Goal: Information Seeking & Learning: Check status

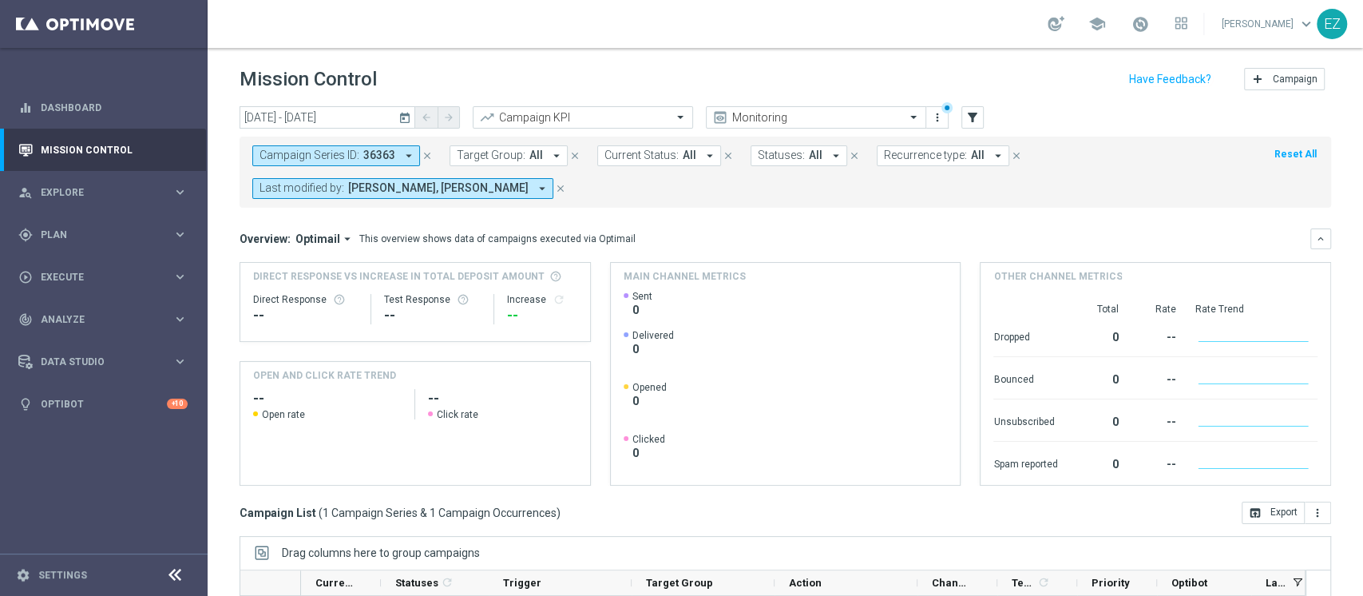
click at [410, 114] on icon "today" at bounding box center [405, 117] width 14 height 14
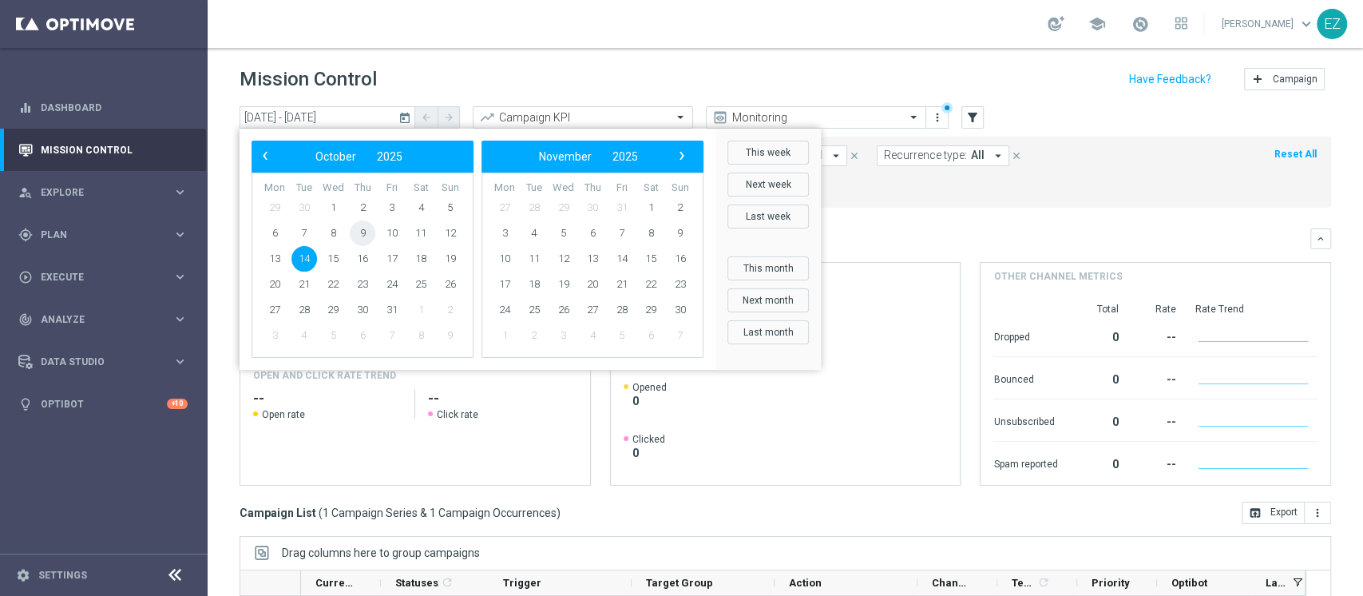
click at [362, 232] on span "9" at bounding box center [363, 233] width 26 height 26
click at [302, 232] on span "7" at bounding box center [304, 233] width 26 height 26
type input "07 Oct 2025 - 07 Oct 2025"
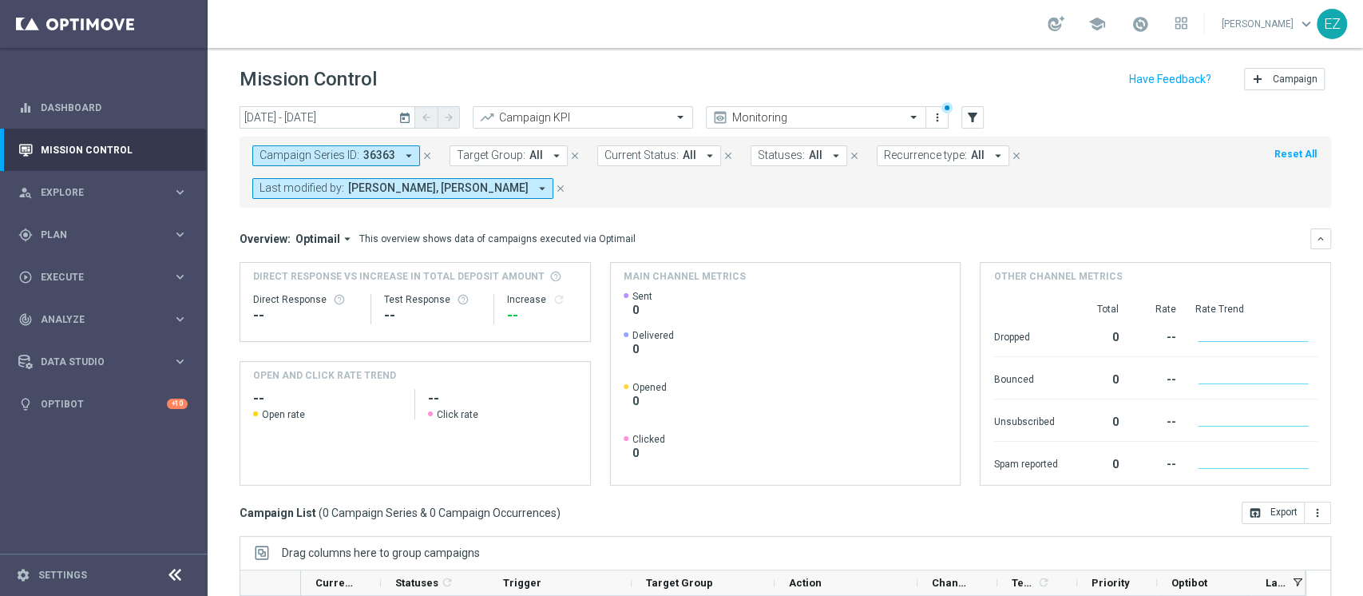
click at [402, 121] on icon "today" at bounding box center [405, 117] width 14 height 14
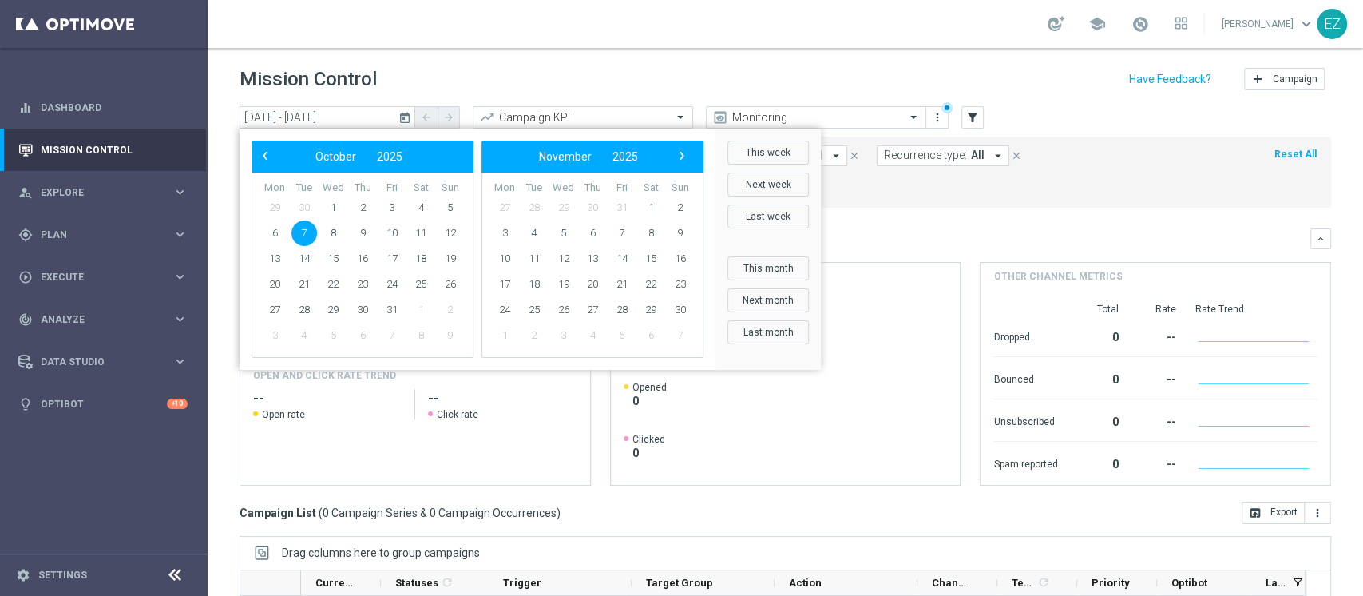
click at [481, 81] on div "Mission Control add Campaign" at bounding box center [785, 79] width 1091 height 31
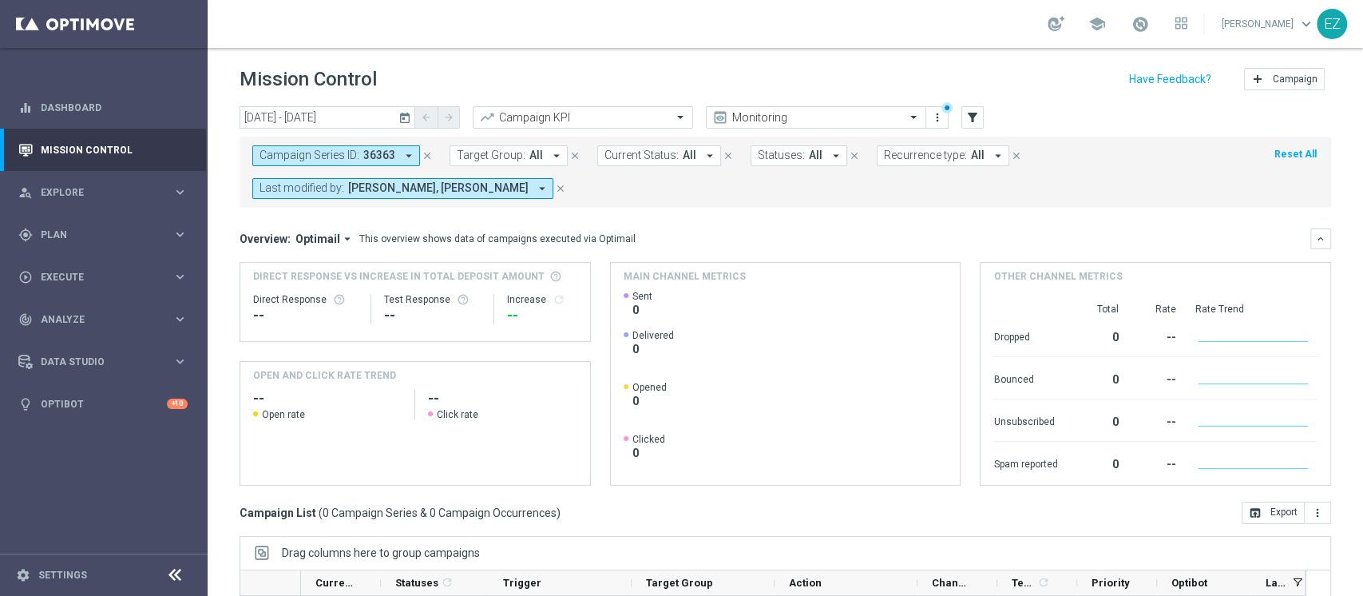
click at [429, 155] on icon "close" at bounding box center [427, 155] width 11 height 11
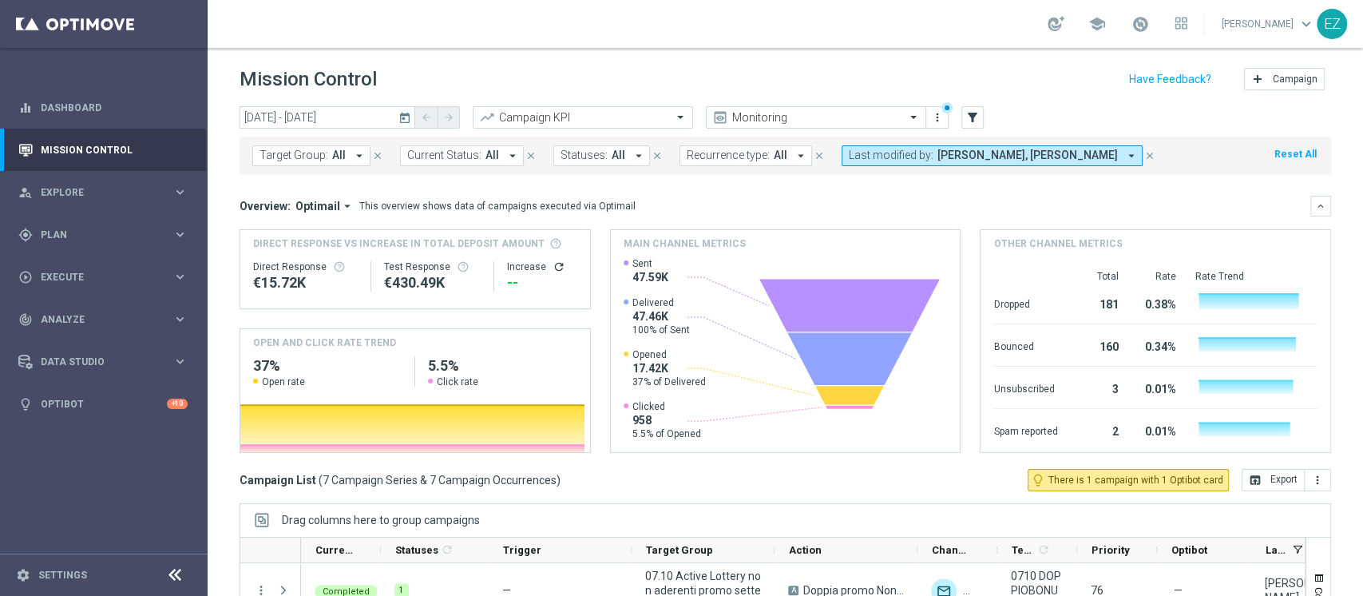
scroll to position [202, 0]
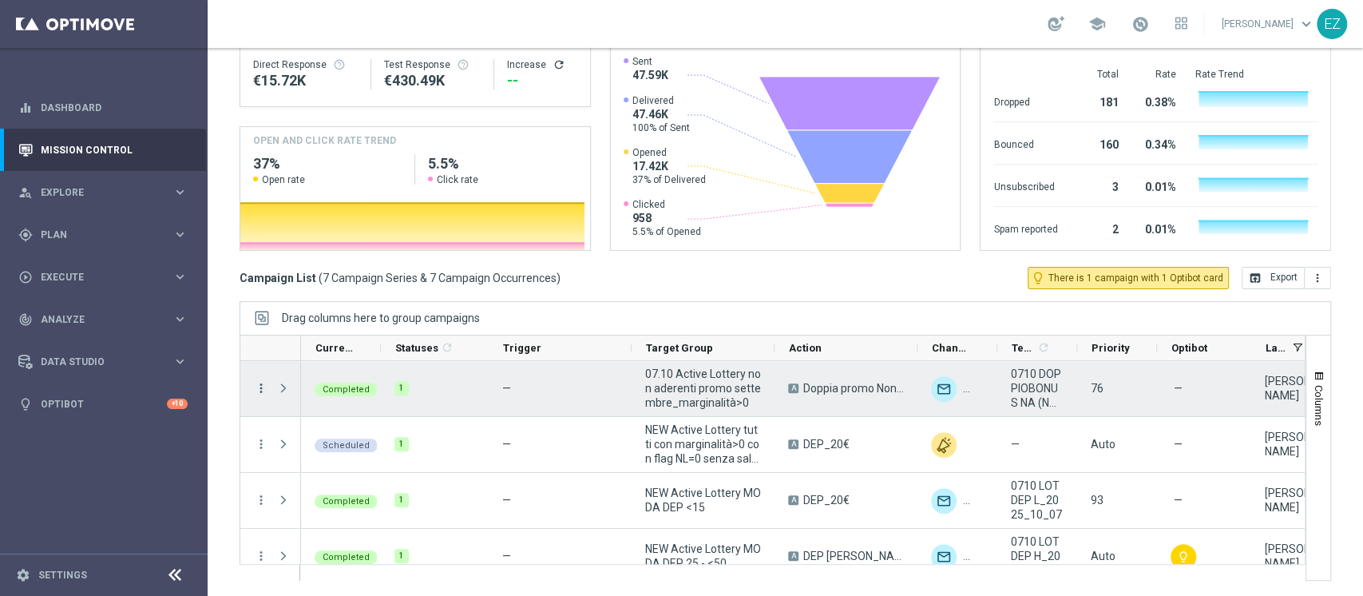
click at [259, 387] on icon "more_vert" at bounding box center [261, 388] width 14 height 14
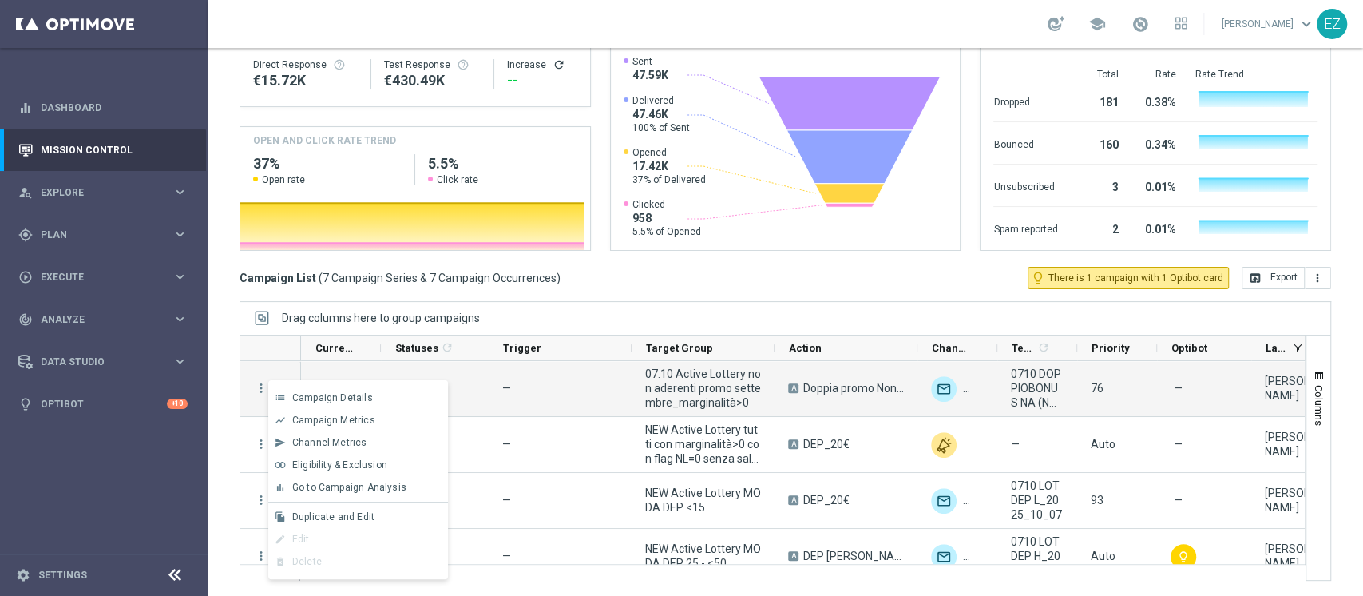
click at [317, 487] on span "Go to Campaign Analysis" at bounding box center [349, 486] width 114 height 11
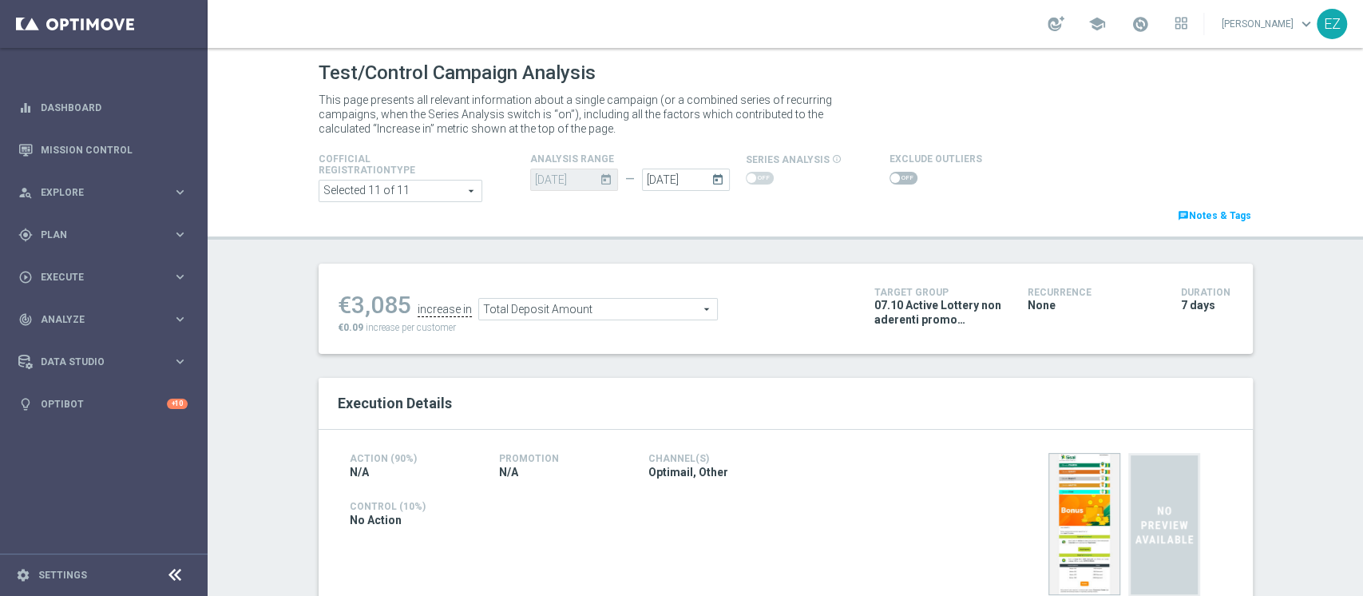
click at [889, 178] on span at bounding box center [903, 178] width 28 height 13
click at [889, 178] on input "checkbox" at bounding box center [903, 178] width 28 height 13
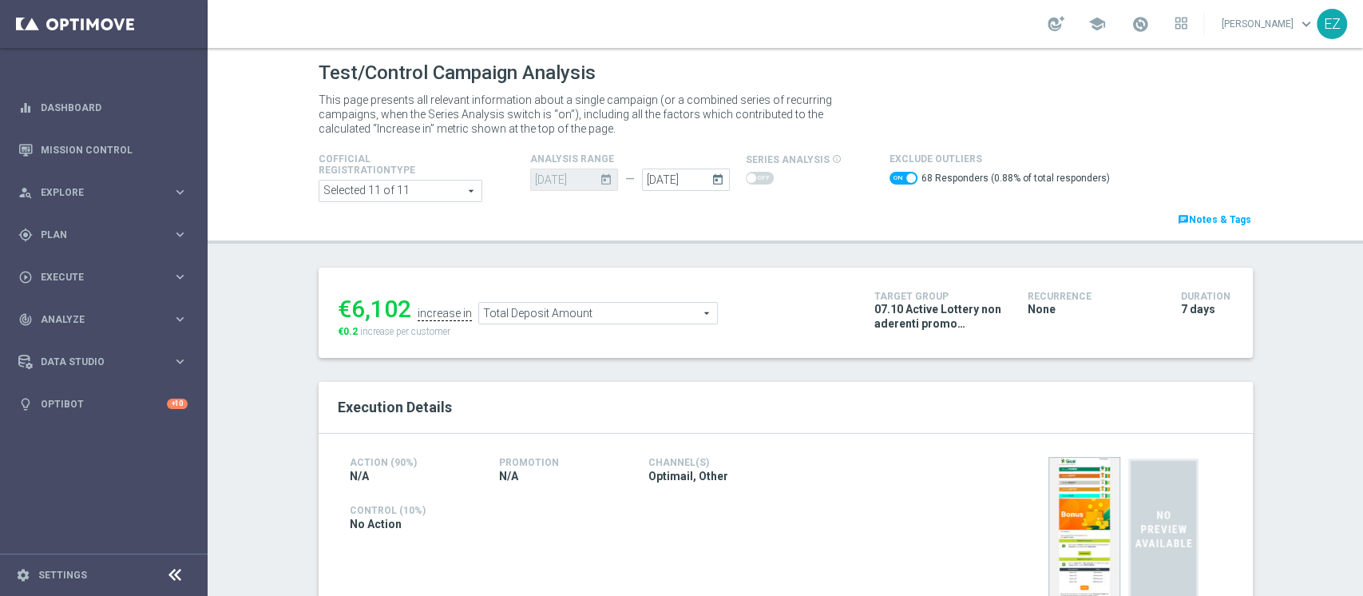
click at [889, 177] on span at bounding box center [903, 178] width 28 height 13
click at [889, 177] on input "checkbox" at bounding box center [903, 178] width 28 height 13
checkbox input "false"
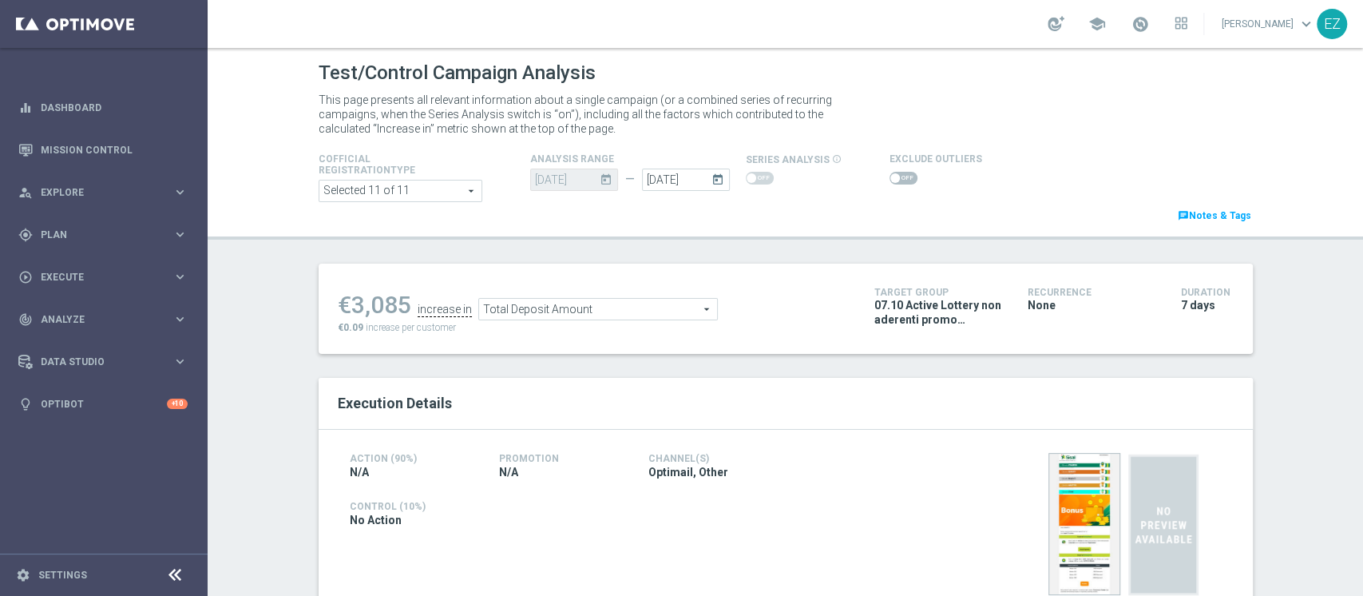
click at [632, 313] on span "Total Deposit Amount" at bounding box center [598, 309] width 238 height 21
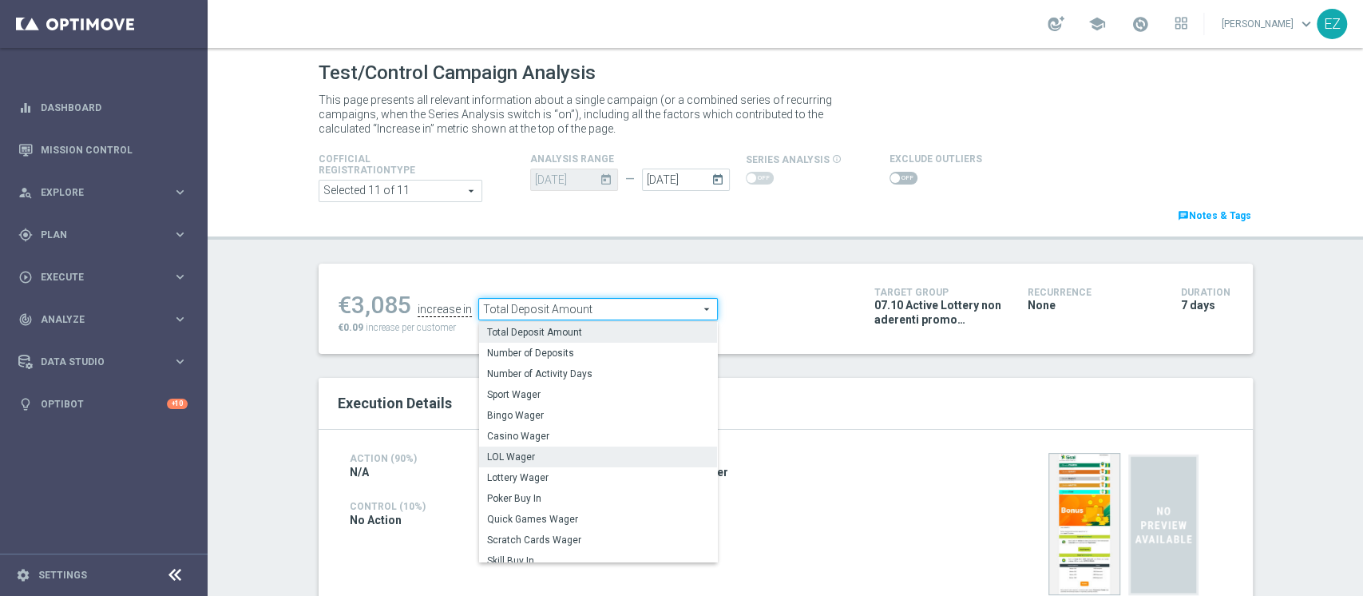
click at [489, 457] on span "LOL Wager" at bounding box center [598, 456] width 222 height 13
type input "LOL Wager"
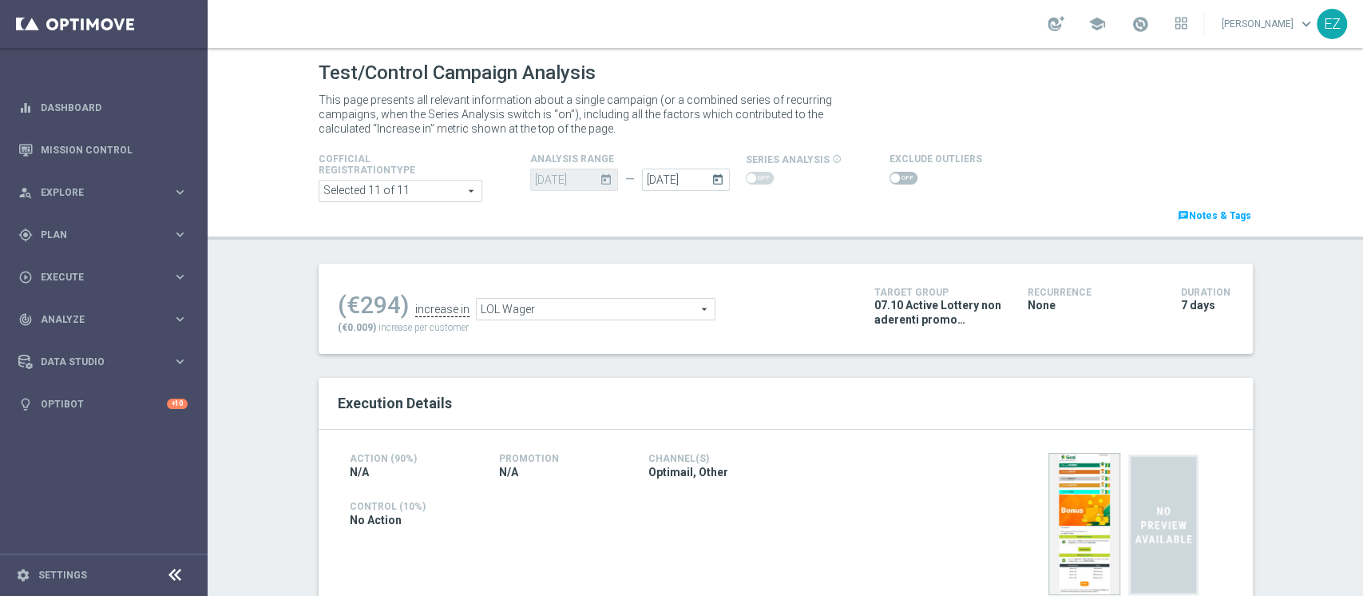
click at [889, 170] on div at bounding box center [935, 177] width 93 height 19
click at [896, 186] on div at bounding box center [935, 177] width 93 height 19
click at [896, 176] on span at bounding box center [903, 178] width 28 height 13
click at [896, 176] on input "checkbox" at bounding box center [903, 178] width 28 height 13
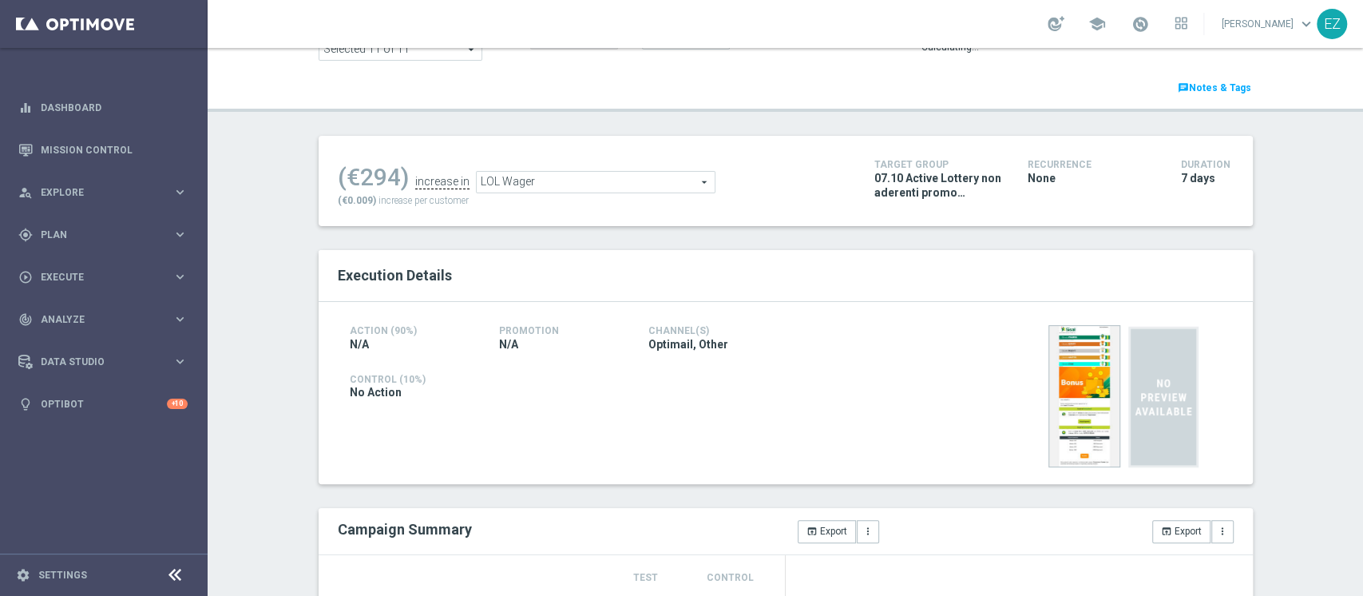
scroll to position [70, 0]
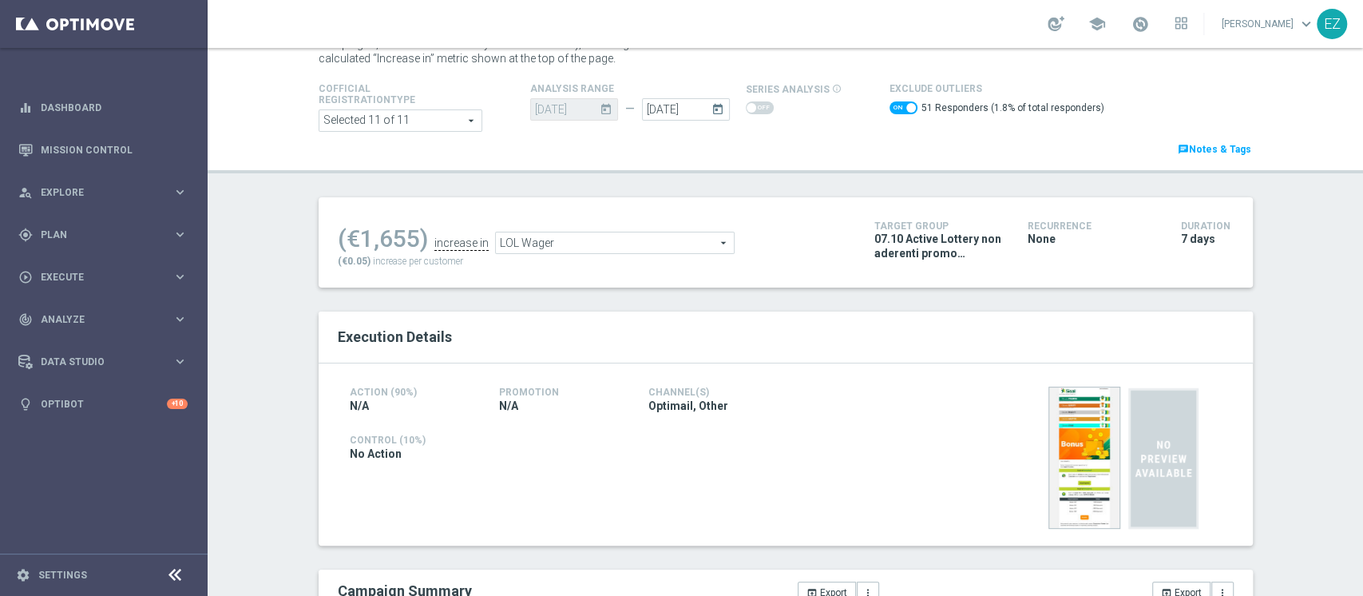
click at [533, 241] on span "LOL Wager" at bounding box center [615, 242] width 238 height 21
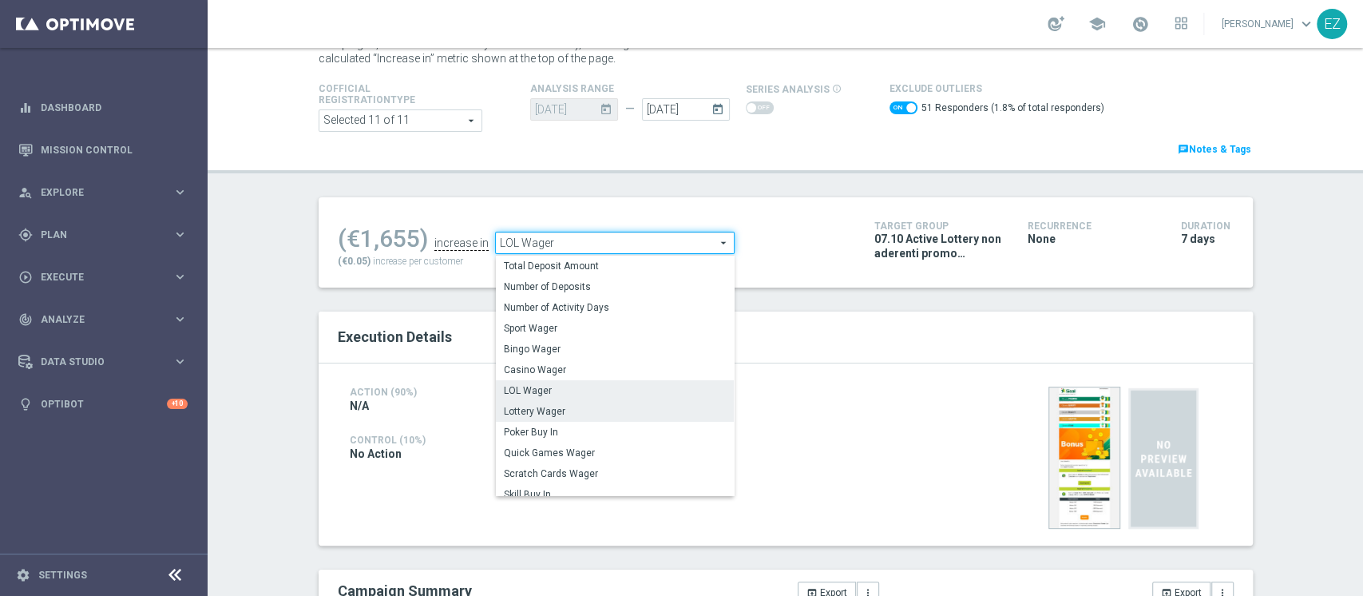
click at [533, 415] on span "Lottery Wager" at bounding box center [615, 411] width 222 height 13
checkbox input "false"
type input "Lottery Wager"
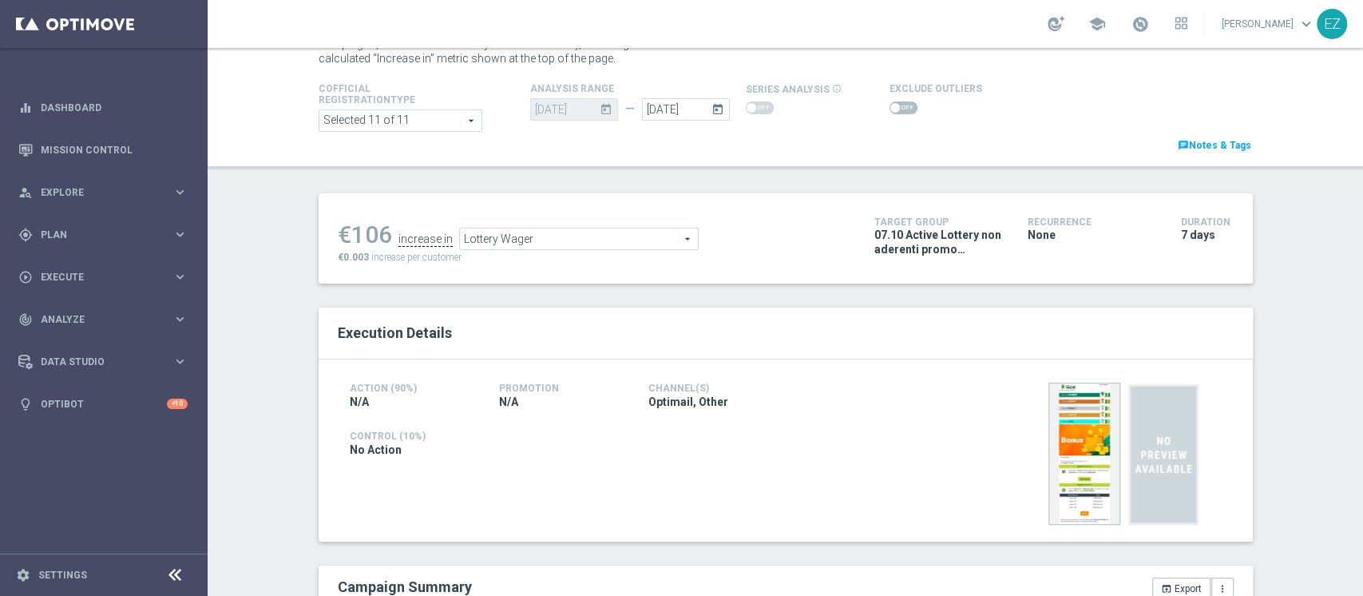
click at [889, 112] on span at bounding box center [903, 107] width 28 height 13
click at [889, 112] on input "checkbox" at bounding box center [903, 107] width 28 height 13
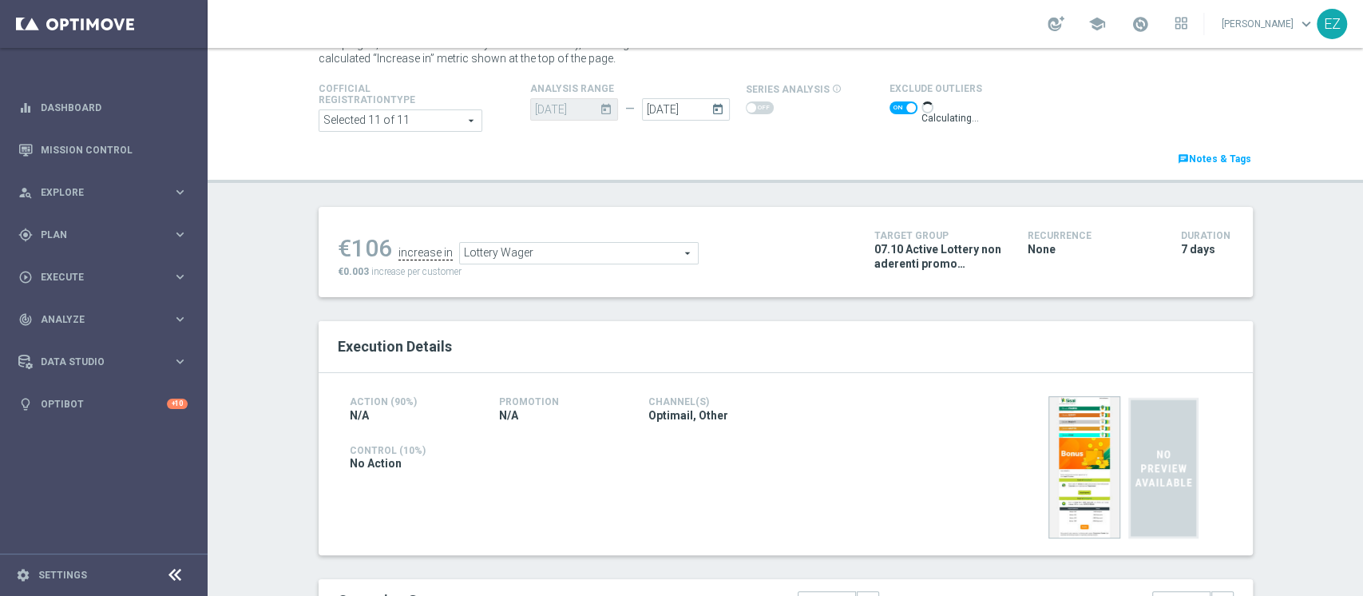
click at [537, 259] on span "Lottery Wager" at bounding box center [579, 253] width 238 height 21
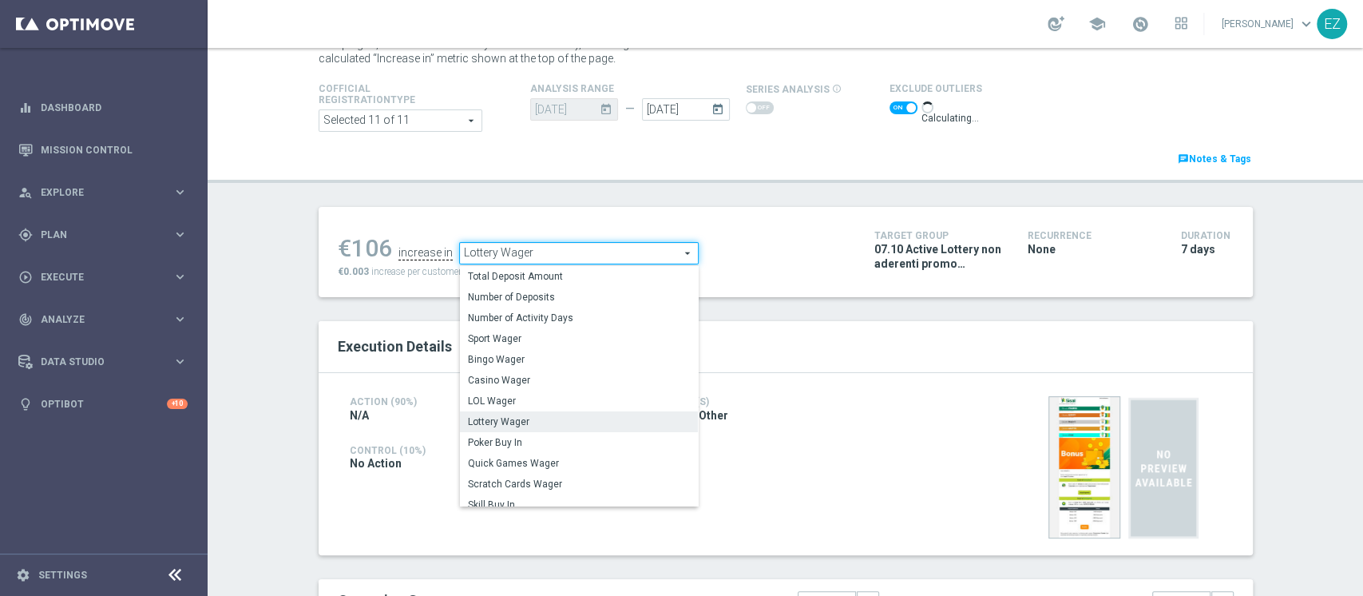
click at [748, 178] on header "Test/Control Campaign Analysis This page presents all relevant information abou…" at bounding box center [785, 80] width 1155 height 205
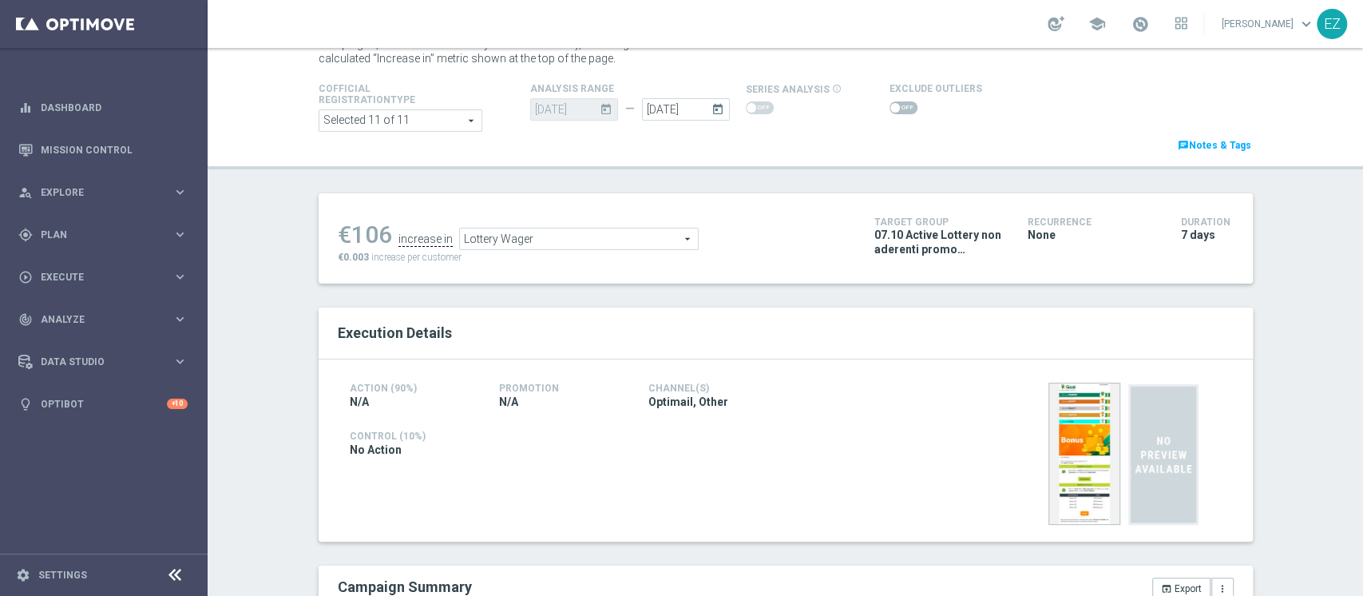
click at [889, 113] on switch at bounding box center [903, 108] width 28 height 14
click at [889, 111] on span at bounding box center [903, 107] width 28 height 13
click at [889, 111] on input "checkbox" at bounding box center [903, 107] width 28 height 13
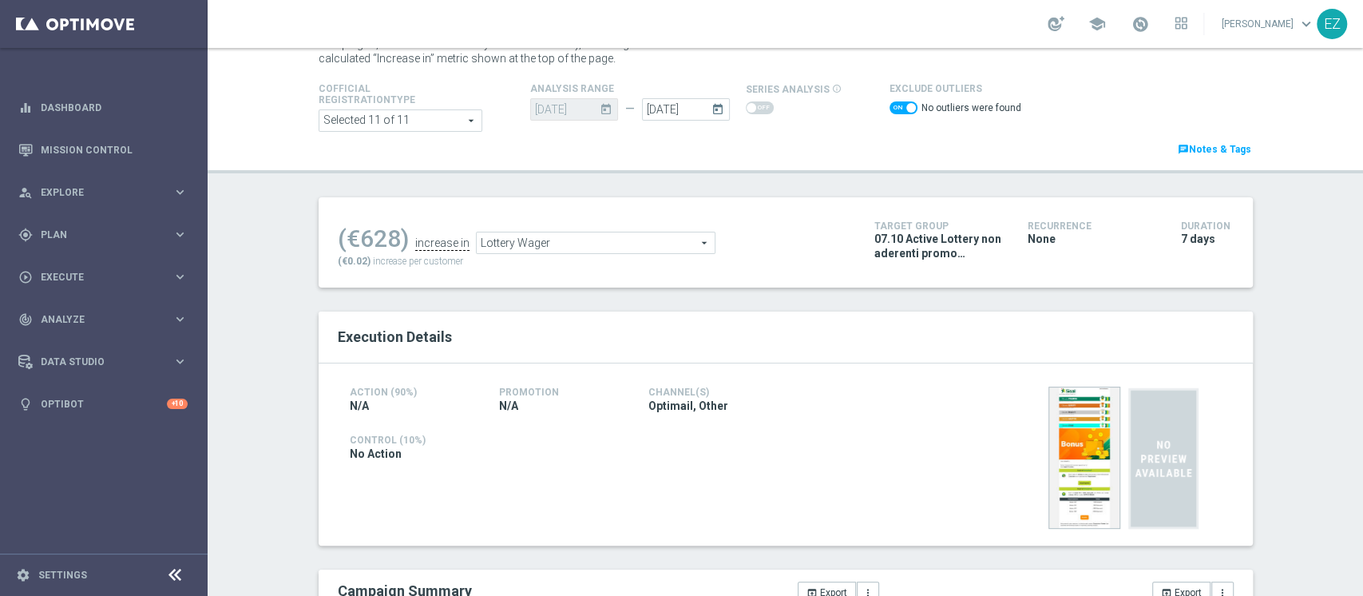
click at [663, 239] on span "Lottery Wager" at bounding box center [596, 242] width 238 height 21
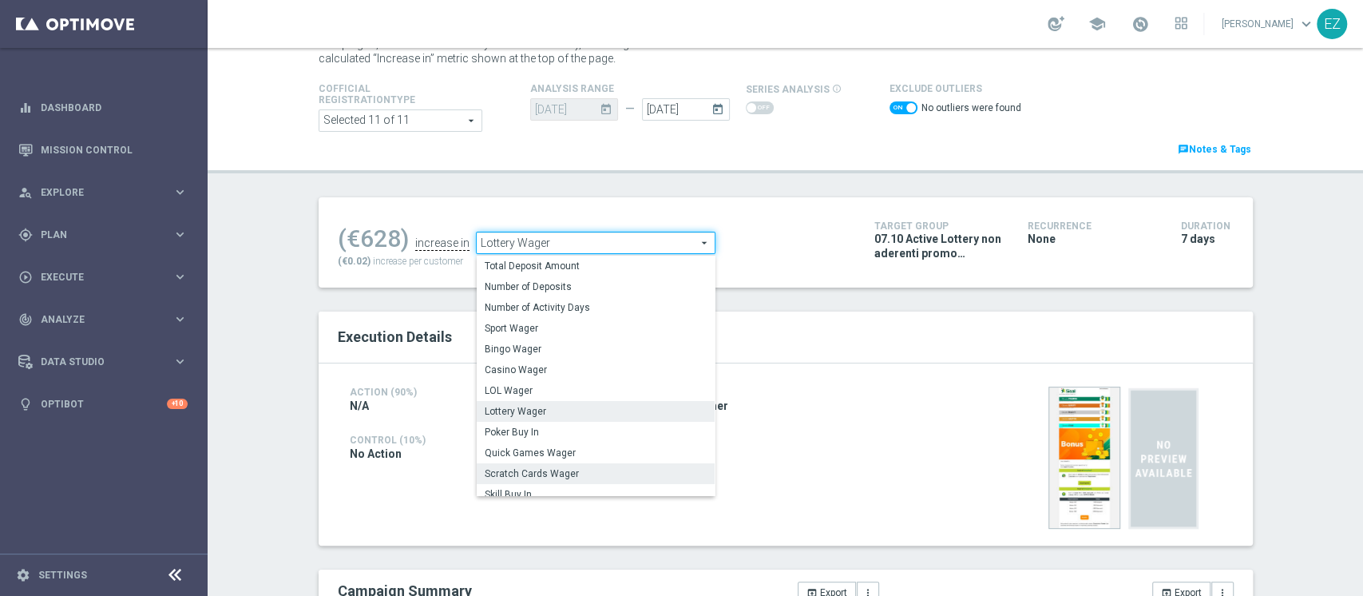
click at [529, 474] on span "Scratch Cards Wager" at bounding box center [596, 473] width 222 height 13
checkbox input "false"
type input "Scratch Cards Wager"
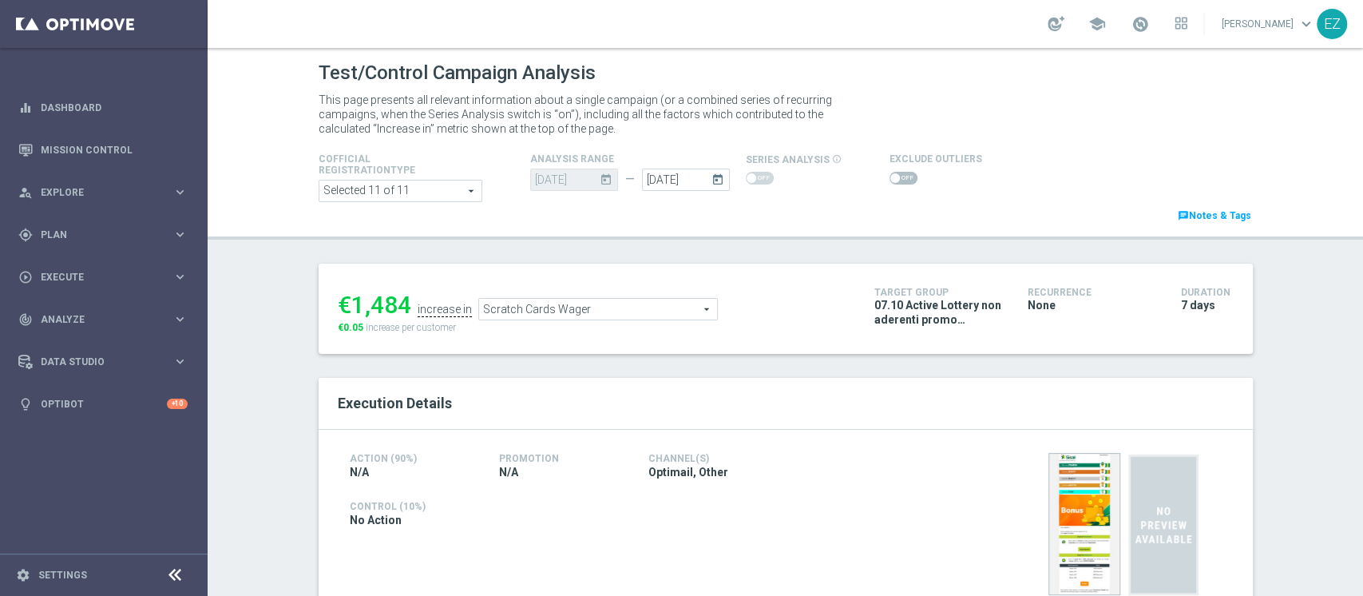
click at [890, 177] on span at bounding box center [903, 178] width 28 height 13
click at [890, 177] on input "checkbox" at bounding box center [903, 178] width 28 height 13
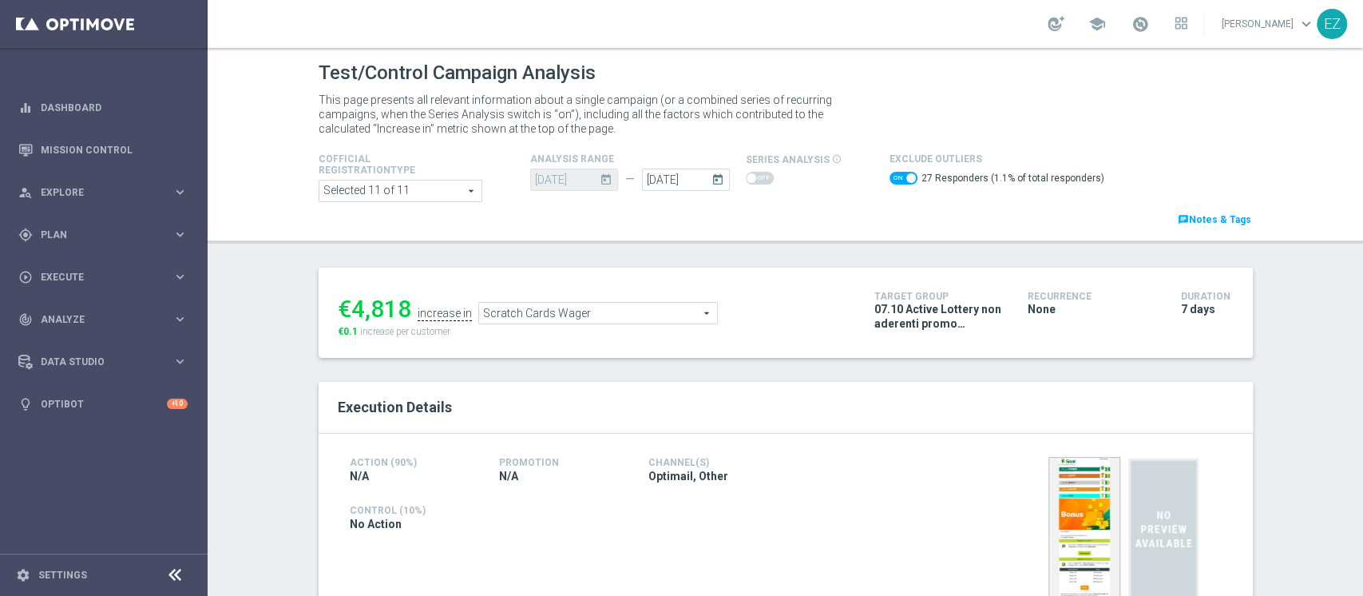
click at [645, 310] on span "Scratch Cards Wager" at bounding box center [598, 313] width 238 height 21
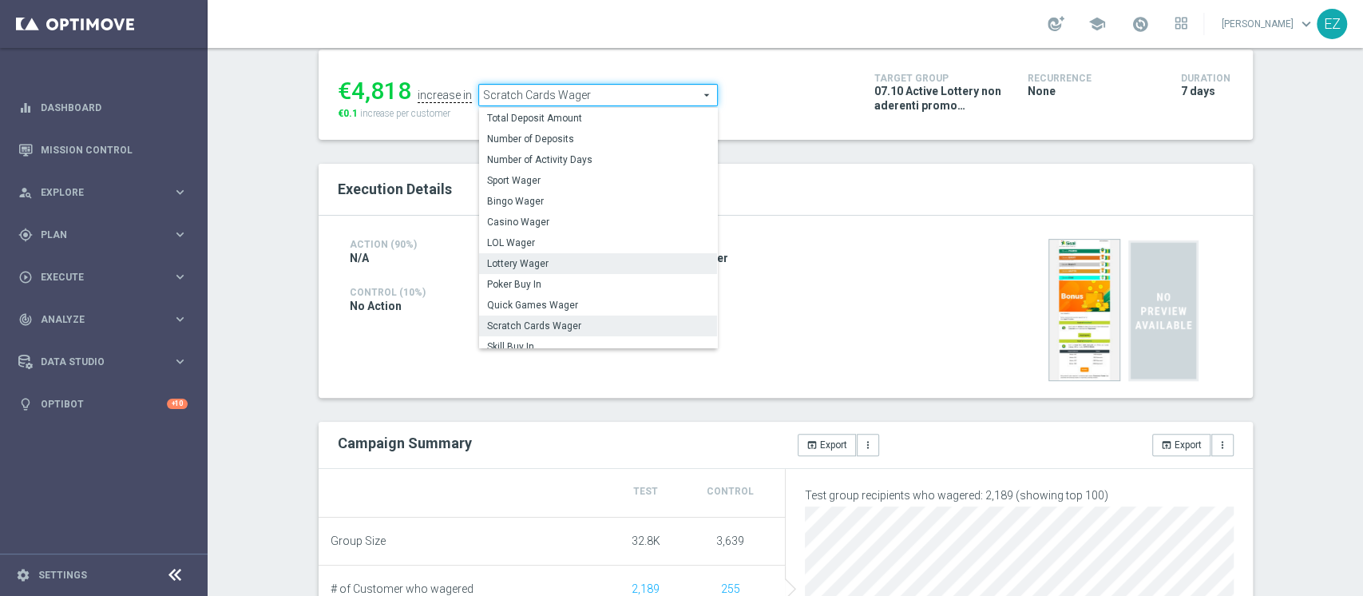
scroll to position [249, 0]
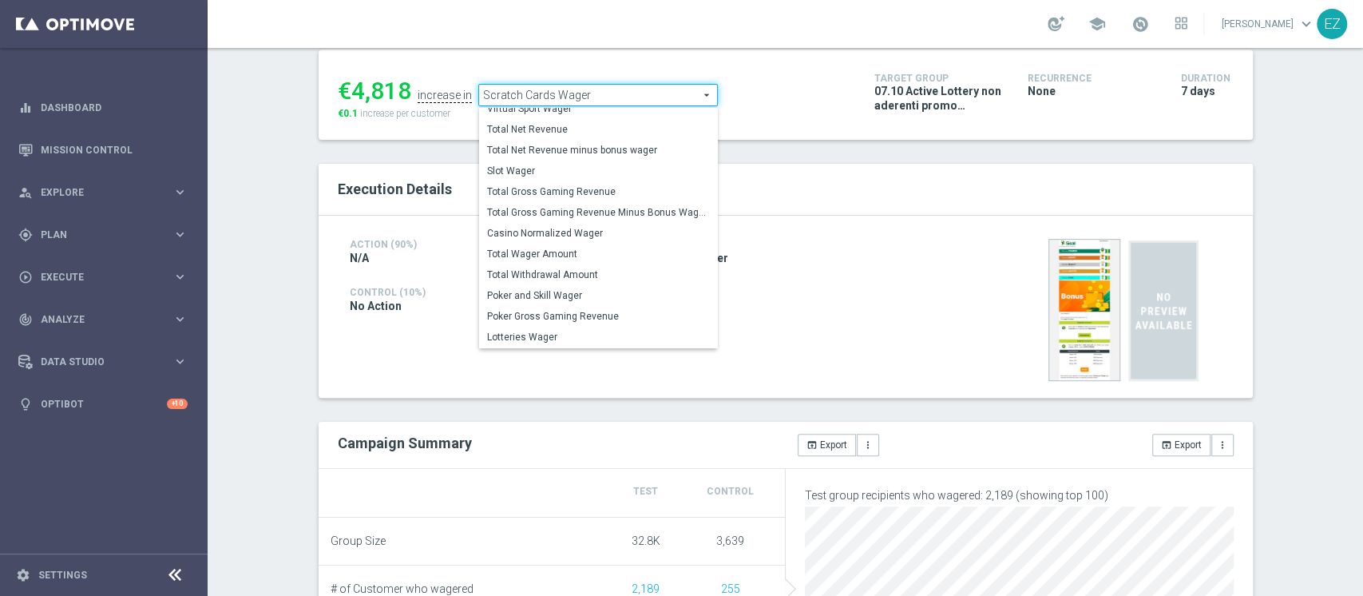
drag, startPoint x: 613, startPoint y: 208, endPoint x: 863, endPoint y: 118, distance: 265.7
click at [613, 208] on span "Total Gross Gaming Revenue Minus Bonus Wagared" at bounding box center [598, 212] width 222 height 13
checkbox input "false"
type input "Total Gross Gaming Revenue Minus Bonus Wagared"
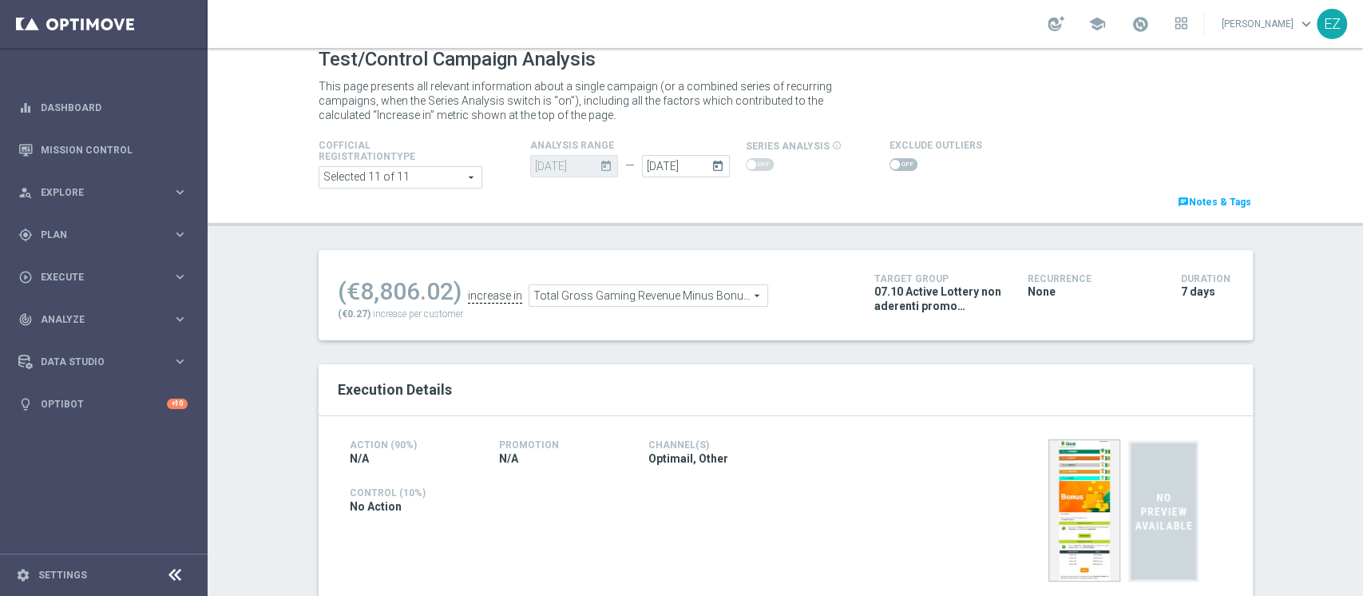
scroll to position [6, 0]
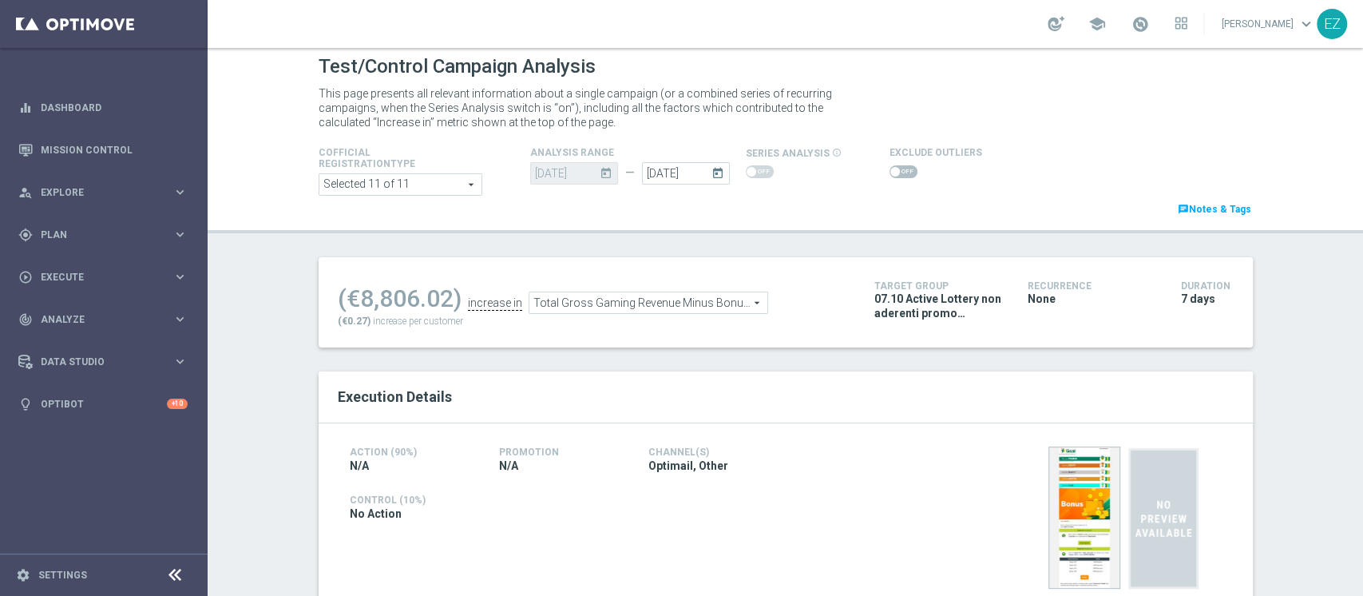
click at [901, 168] on span at bounding box center [903, 171] width 28 height 13
click at [901, 168] on input "checkbox" at bounding box center [903, 171] width 28 height 13
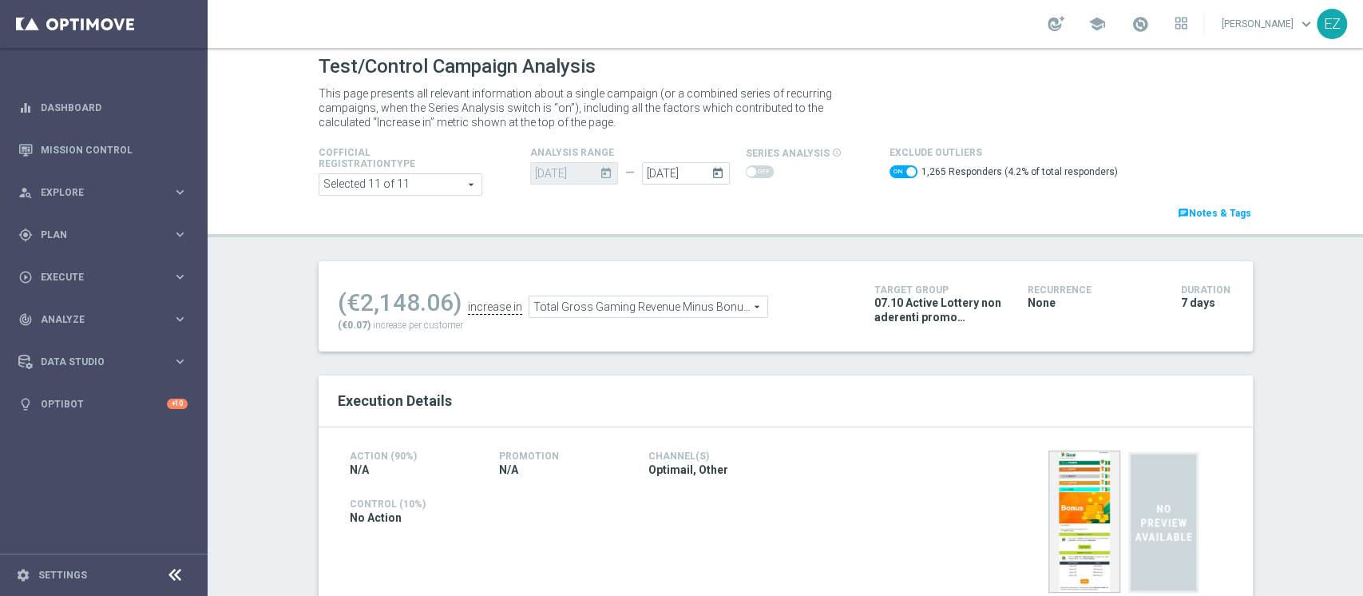
click at [889, 176] on span at bounding box center [903, 171] width 28 height 13
click at [889, 176] on input "checkbox" at bounding box center [903, 171] width 28 height 13
checkbox input "false"
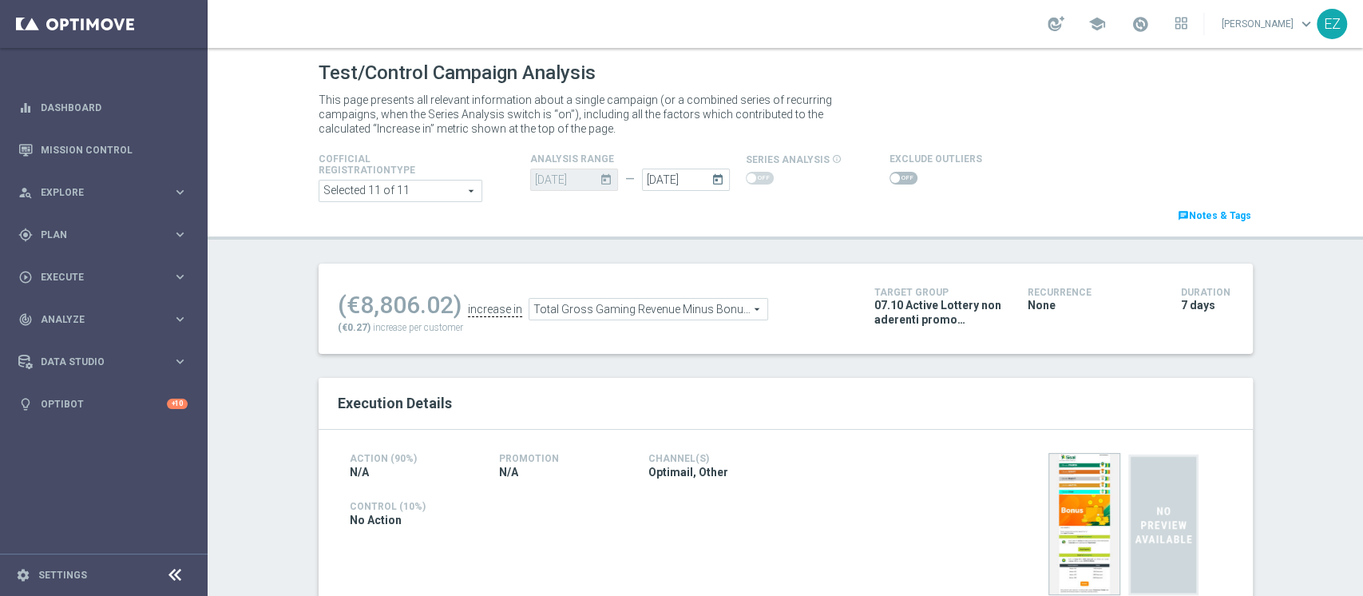
scroll to position [0, 0]
